Goal: Information Seeking & Learning: Find specific fact

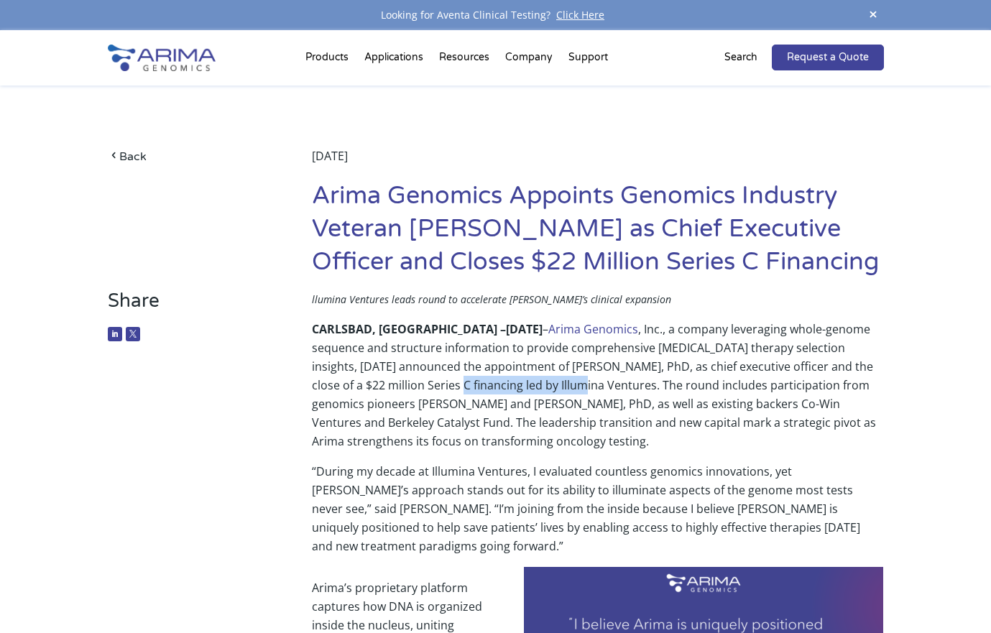
drag, startPoint x: 363, startPoint y: 385, endPoint x: 492, endPoint y: 390, distance: 128.8
click at [492, 390] on p "CARLSBAD, [GEOGRAPHIC_DATA] – [DATE] – Arima Genomics , Inc., a company leverag…" at bounding box center [598, 391] width 572 height 142
copy p "led by Illumina Ventures"
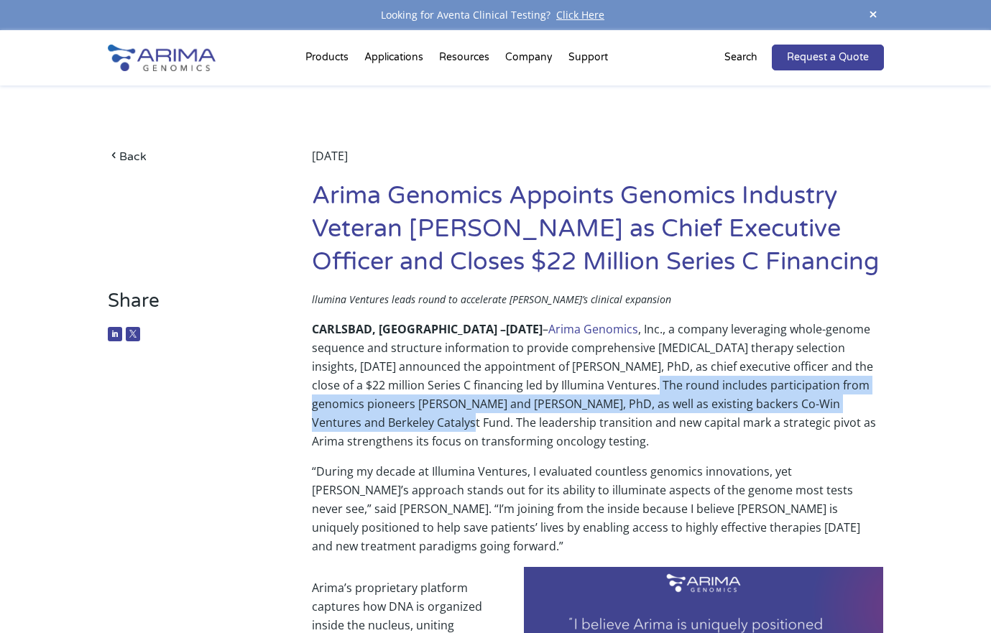
drag, startPoint x: 562, startPoint y: 383, endPoint x: 344, endPoint y: 420, distance: 221.6
click at [344, 420] on p "CARLSBAD, [GEOGRAPHIC_DATA] – [DATE] – Arima Genomics , Inc., a company leverag…" at bounding box center [598, 391] width 572 height 142
copy p "ncludes participation from genomics pioneers [PERSON_NAME] and [PERSON_NAME], P…"
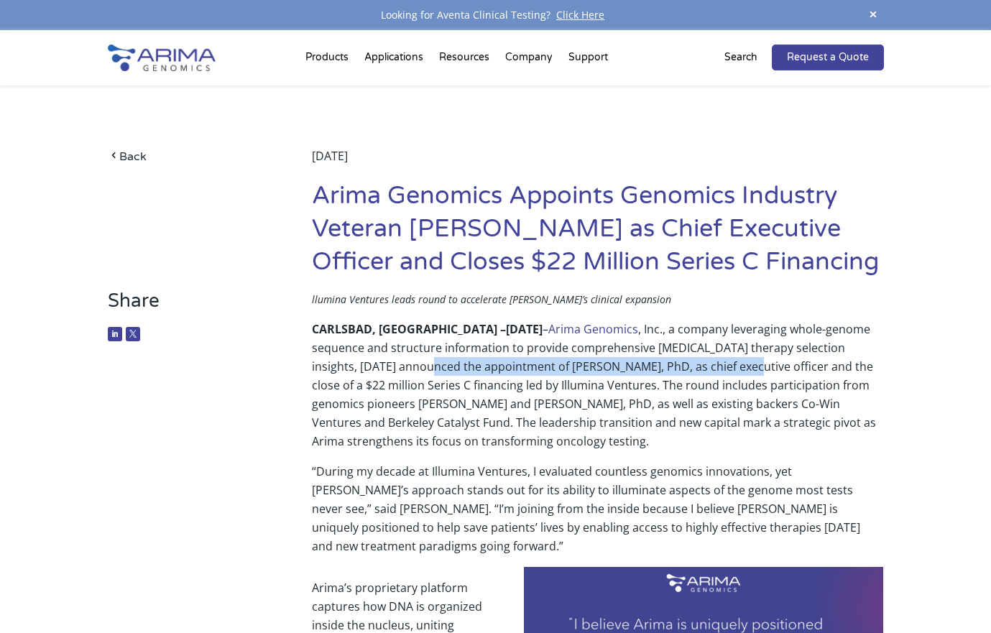
drag, startPoint x: 334, startPoint y: 367, endPoint x: 636, endPoint y: 368, distance: 301.2
click at [636, 368] on p "CARLSBAD, [GEOGRAPHIC_DATA] – [DATE] – Arima Genomics , Inc., a company leverag…" at bounding box center [598, 391] width 572 height 142
copy p "appointment of [PERSON_NAME], PhD, as chief executive office"
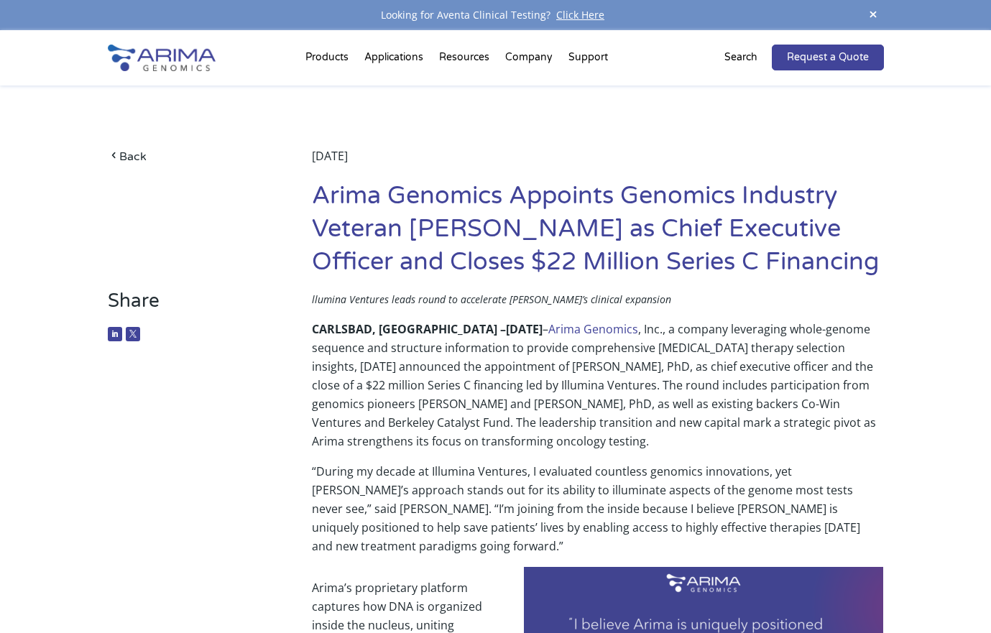
drag, startPoint x: 96, startPoint y: 255, endPoint x: 340, endPoint y: 93, distance: 292.7
